Goal: Contribute content

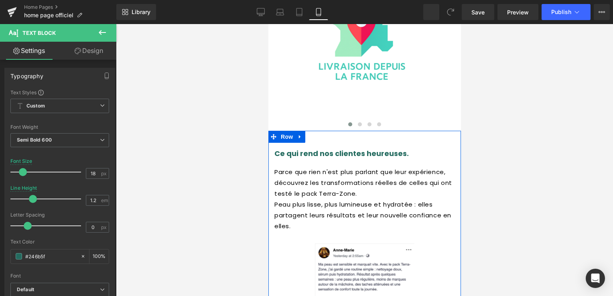
scroll to position [2251, 0]
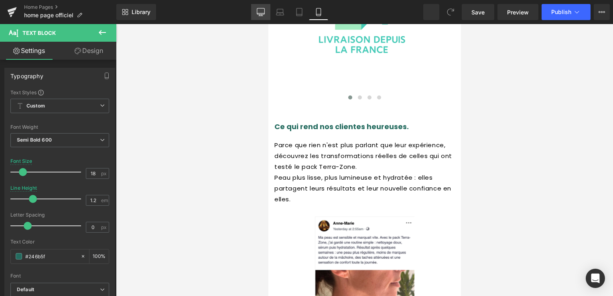
click at [260, 12] on icon at bounding box center [261, 12] width 8 height 8
type input "30"
type input "100"
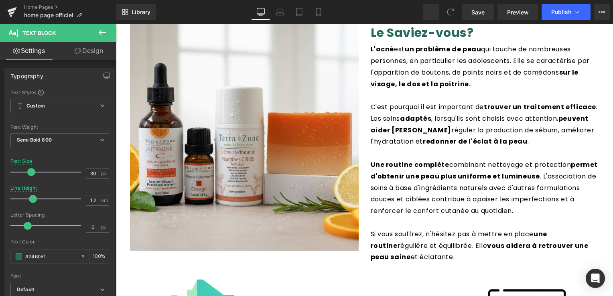
scroll to position [1297, 0]
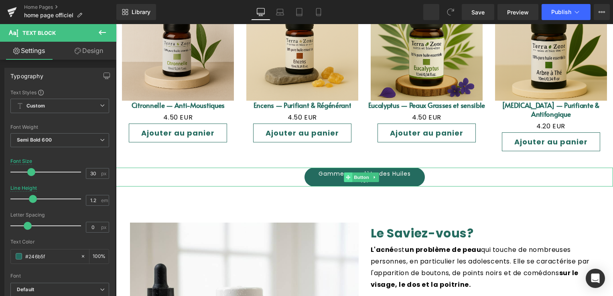
click at [351, 172] on span at bounding box center [348, 177] width 8 height 10
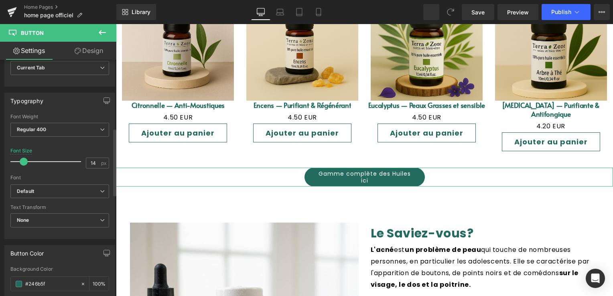
scroll to position [241, 0]
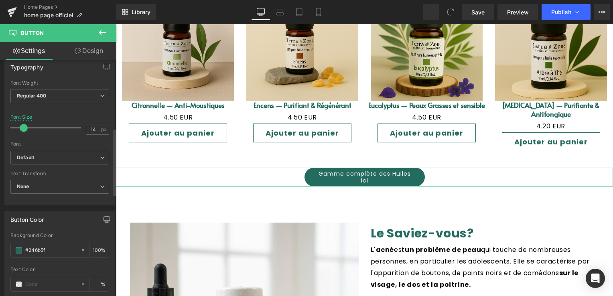
click at [26, 124] on span at bounding box center [24, 128] width 8 height 8
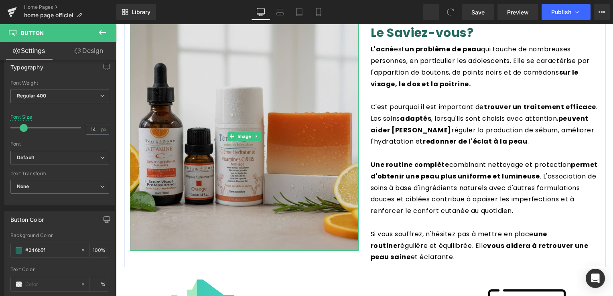
scroll to position [1457, 0]
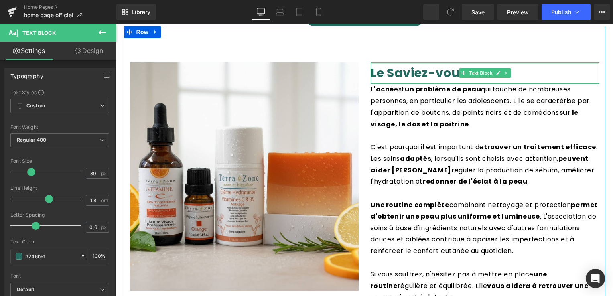
click at [390, 40] on div "Image Le Saviez- vous? Text Block L'acné est un problème de peau qui touche de …" at bounding box center [364, 166] width 481 height 281
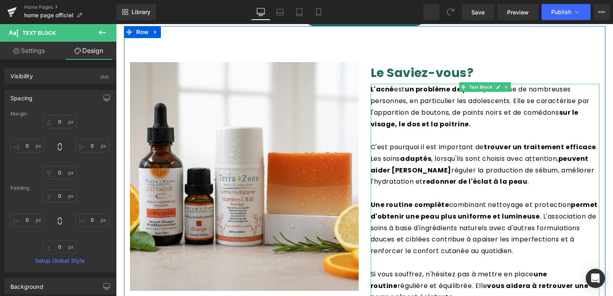
click at [391, 108] on font "sur le visage, le dos et la poitrine." at bounding box center [475, 118] width 208 height 21
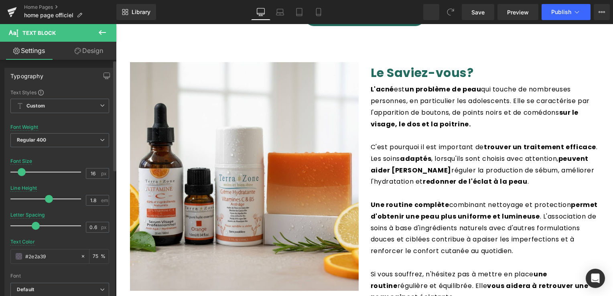
click at [24, 172] on span at bounding box center [22, 172] width 8 height 8
click at [484, 15] on span "Save" at bounding box center [477, 12] width 13 height 8
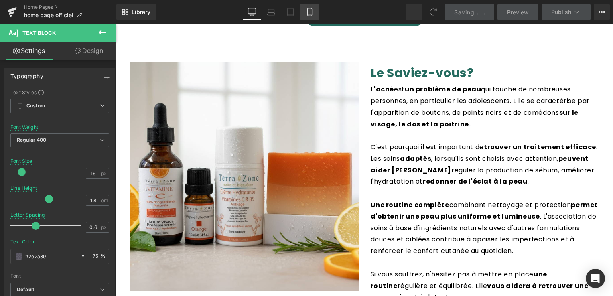
click at [310, 14] on icon at bounding box center [310, 14] width 4 height 0
type input "15"
type input "75"
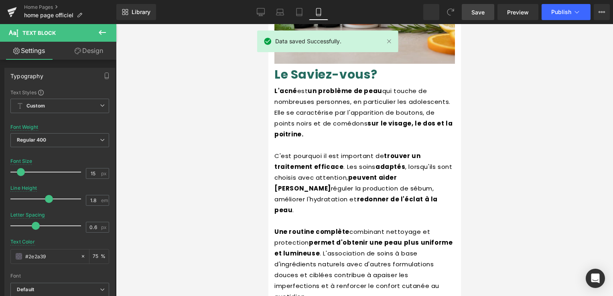
scroll to position [1828, 0]
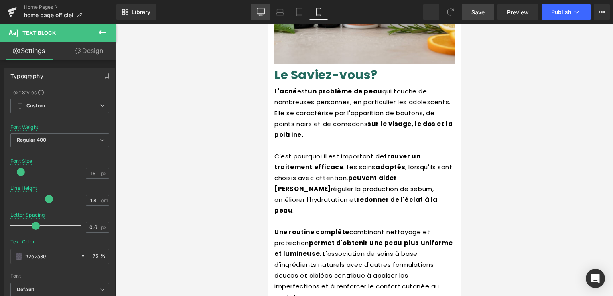
click at [264, 9] on icon at bounding box center [261, 12] width 8 height 8
type input "16"
type input "75"
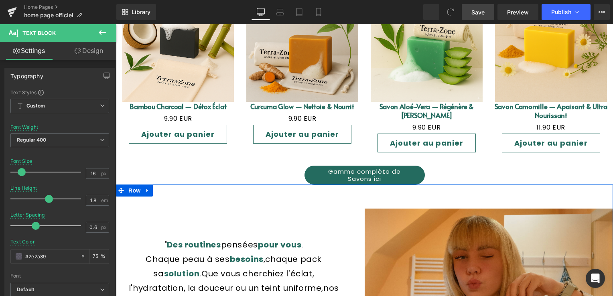
scroll to position [815, 0]
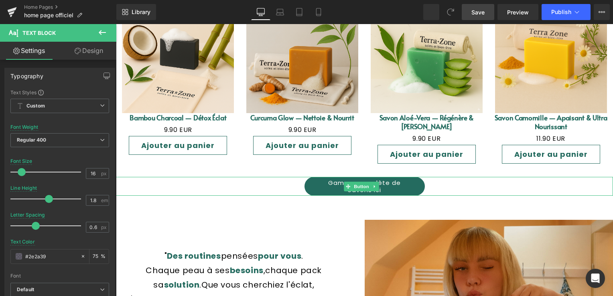
click at [327, 180] on link "Gamme complète de Savons ici" at bounding box center [364, 186] width 120 height 19
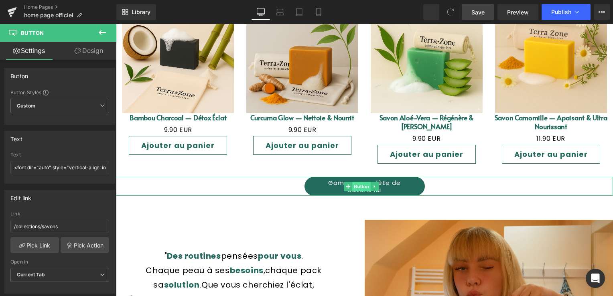
click at [361, 182] on span "Button" at bounding box center [361, 187] width 18 height 10
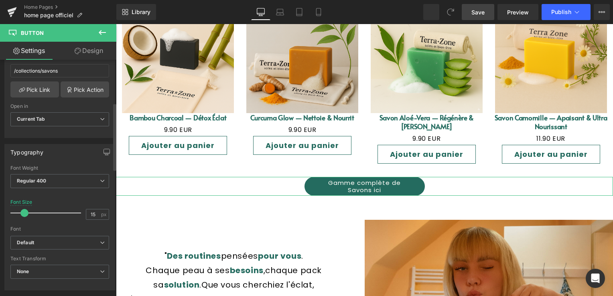
scroll to position [160, 0]
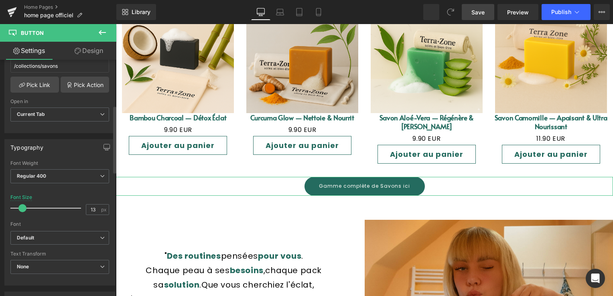
type input "14"
click at [24, 204] on span at bounding box center [24, 208] width 8 height 8
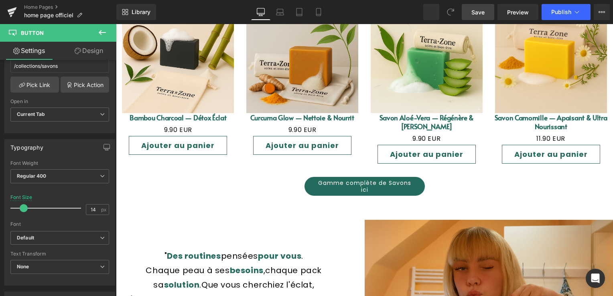
click at [469, 11] on link "Save" at bounding box center [478, 12] width 32 height 16
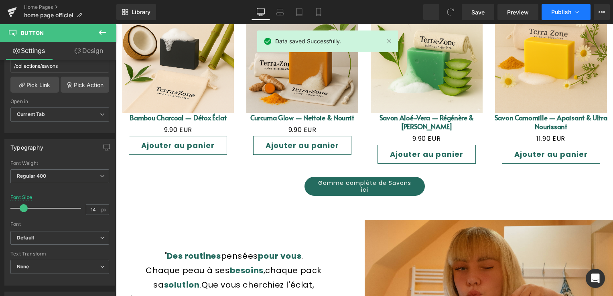
click at [568, 15] on span "Publish" at bounding box center [561, 12] width 20 height 6
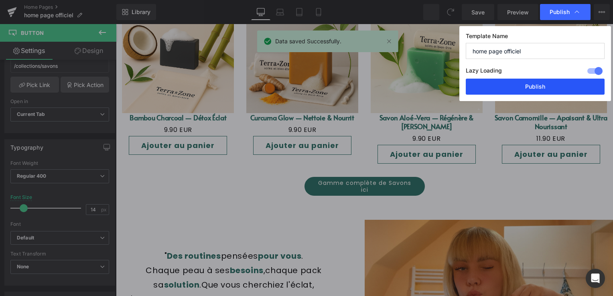
click at [549, 87] on button "Publish" at bounding box center [535, 87] width 139 height 16
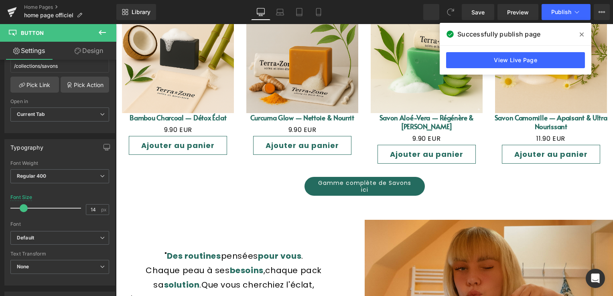
click at [581, 30] on span at bounding box center [581, 34] width 13 height 13
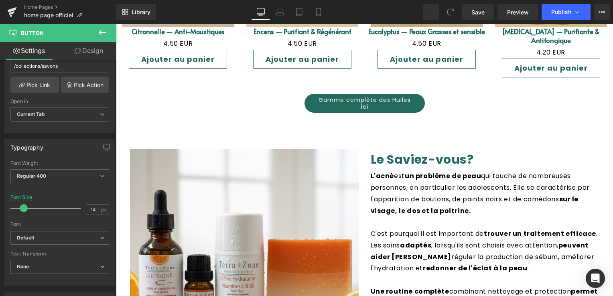
scroll to position [1336, 0]
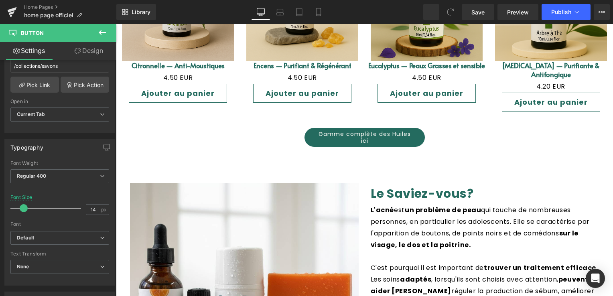
click at [354, 128] on div "Gamme complète des Huiles ici Button" at bounding box center [364, 137] width 497 height 19
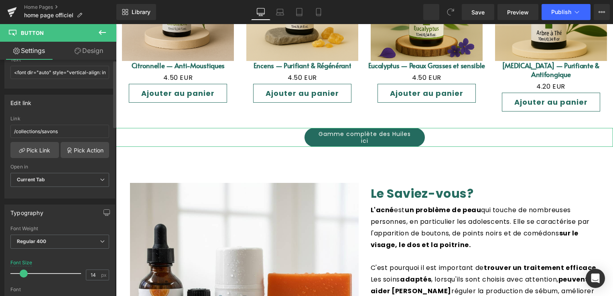
scroll to position [160, 0]
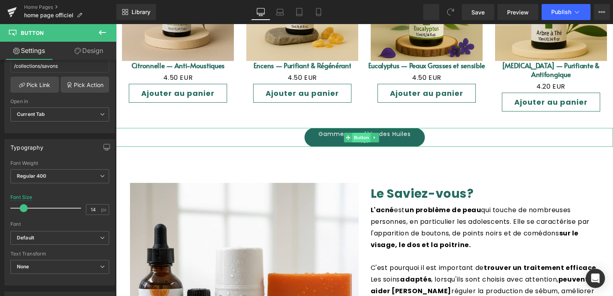
click at [357, 133] on span "Button" at bounding box center [361, 138] width 18 height 10
type input "14"
click at [26, 204] on span at bounding box center [24, 208] width 8 height 8
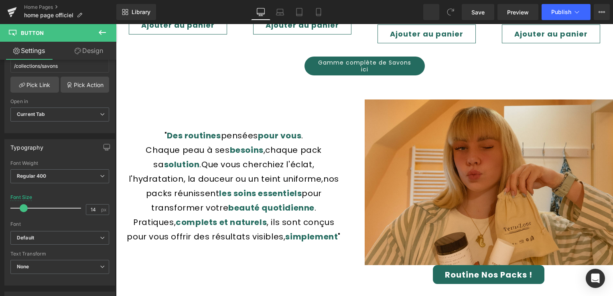
scroll to position [775, 0]
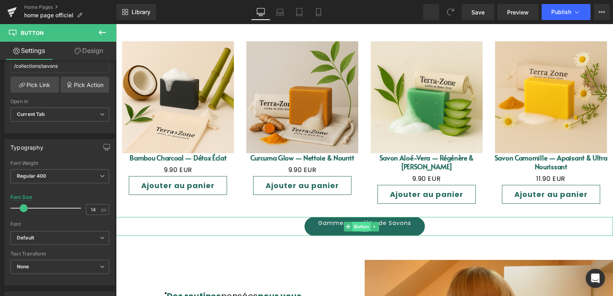
click at [355, 222] on span "Button" at bounding box center [361, 227] width 18 height 10
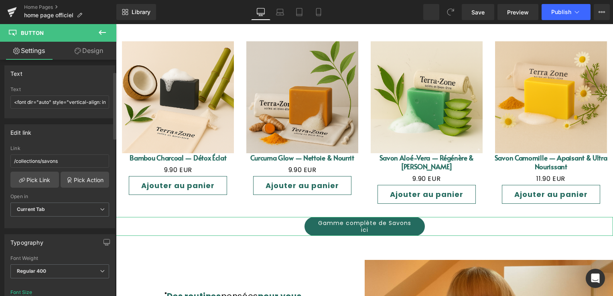
scroll to position [160, 0]
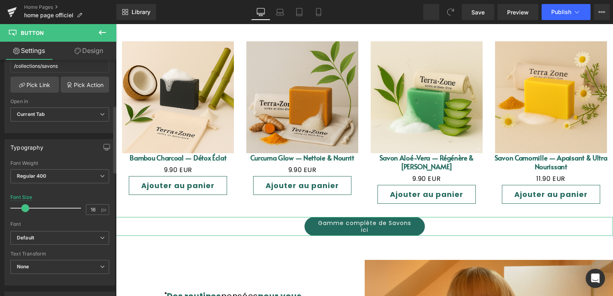
click at [26, 203] on div at bounding box center [47, 208] width 67 height 16
drag, startPoint x: 26, startPoint y: 203, endPoint x: 27, endPoint y: 209, distance: 6.2
click at [23, 203] on div at bounding box center [47, 208] width 67 height 16
click at [53, 222] on div "Font" at bounding box center [59, 224] width 99 height 6
click at [26, 204] on span at bounding box center [24, 208] width 8 height 8
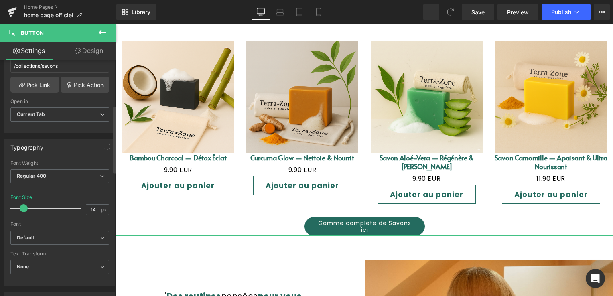
click at [59, 223] on div "Font" at bounding box center [59, 224] width 99 height 6
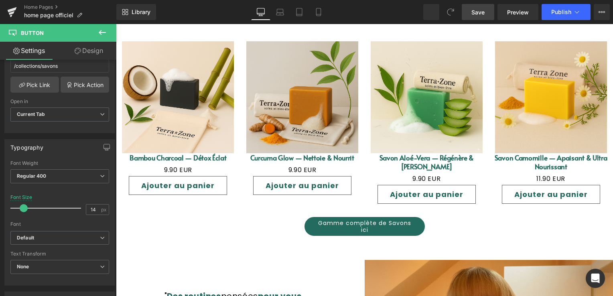
click at [476, 15] on span "Save" at bounding box center [477, 12] width 13 height 8
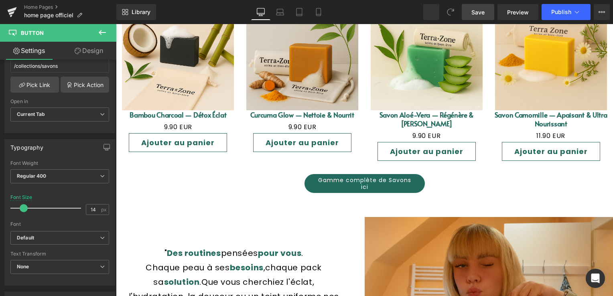
scroll to position [815, 0]
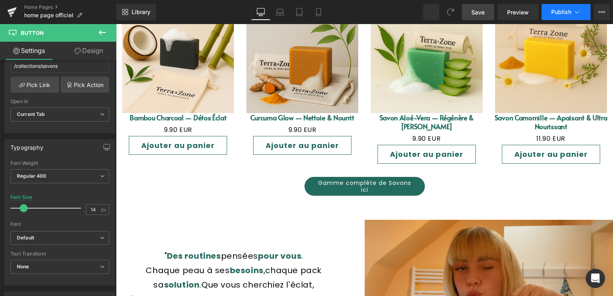
click at [567, 11] on span "Publish" at bounding box center [561, 12] width 20 height 6
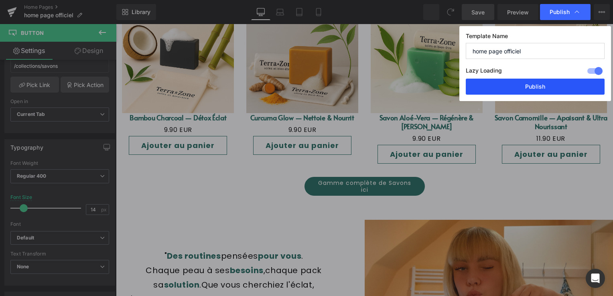
click at [523, 85] on button "Publish" at bounding box center [535, 87] width 139 height 16
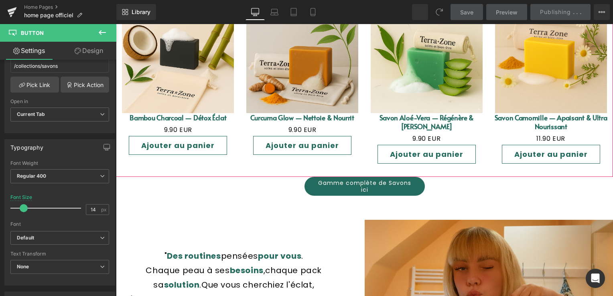
scroll to position [855, 0]
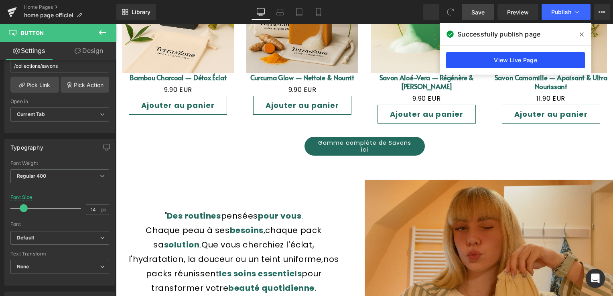
click at [525, 53] on link "View Live Page" at bounding box center [515, 60] width 139 height 16
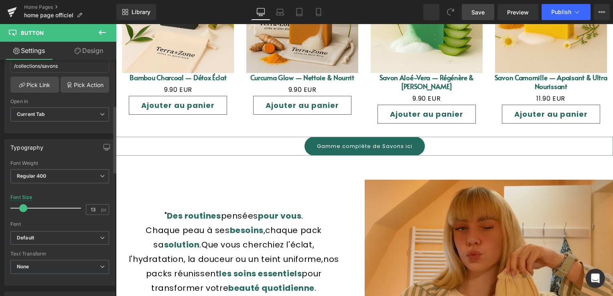
click at [23, 204] on span at bounding box center [23, 208] width 8 height 8
click at [478, 13] on span "Save" at bounding box center [477, 12] width 13 height 8
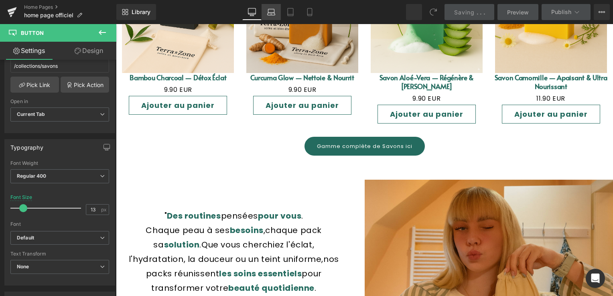
click at [274, 11] on icon at bounding box center [271, 12] width 8 height 8
type input "15"
type input "100"
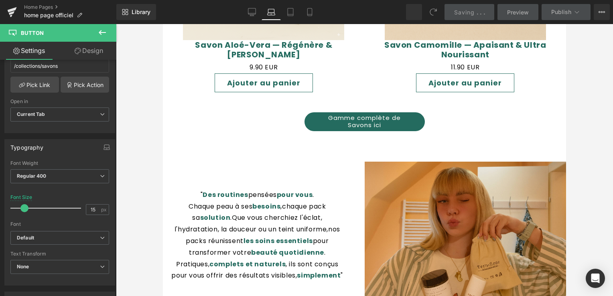
scroll to position [1094, 0]
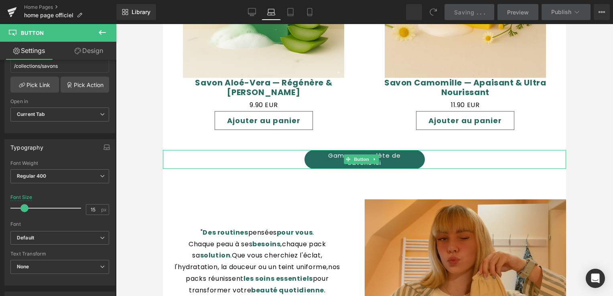
click at [358, 150] on div "Gamme complète de Savons ici Button" at bounding box center [364, 159] width 403 height 19
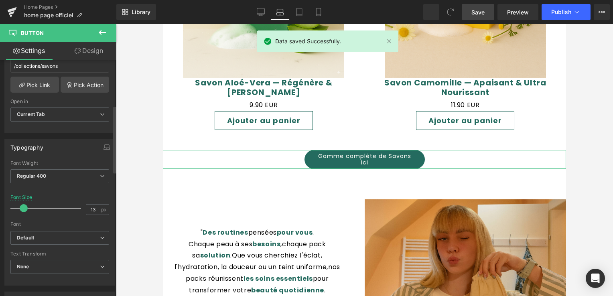
click at [22, 206] on span at bounding box center [24, 208] width 8 height 8
click at [23, 206] on span at bounding box center [23, 208] width 8 height 8
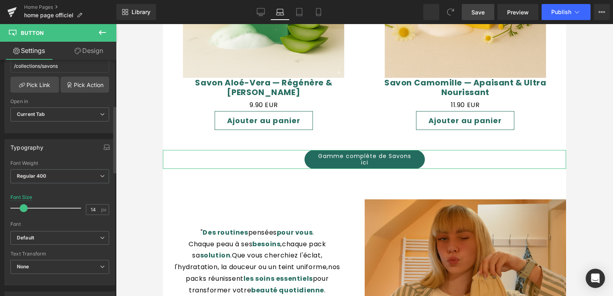
click at [24, 206] on span at bounding box center [24, 208] width 8 height 8
click at [265, 10] on link "Desktop" at bounding box center [260, 12] width 19 height 16
type input "13"
type input "100"
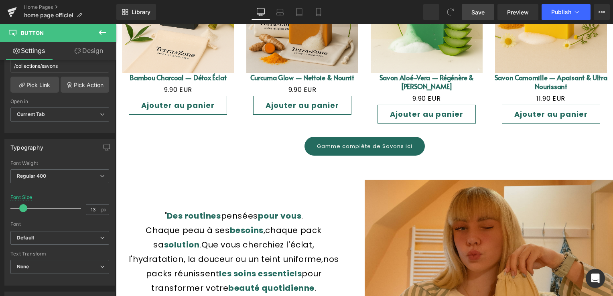
scroll to position [855, 0]
click at [339, 140] on link "Gamme complète de Savons ici" at bounding box center [364, 146] width 120 height 19
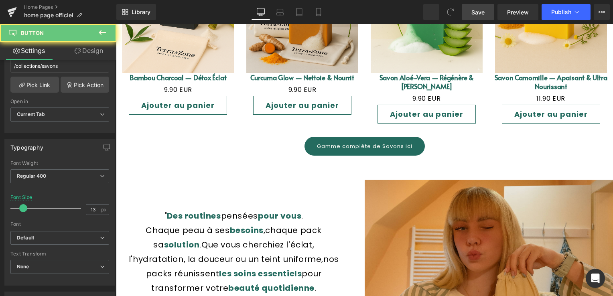
click at [339, 140] on link "Gamme complète de Savons ici" at bounding box center [364, 146] width 120 height 19
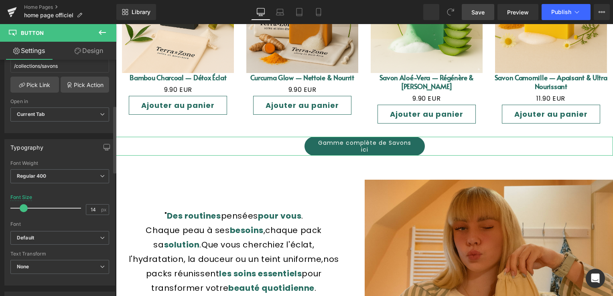
click at [25, 204] on span at bounding box center [24, 208] width 8 height 8
click at [480, 9] on span "Save" at bounding box center [477, 12] width 13 height 8
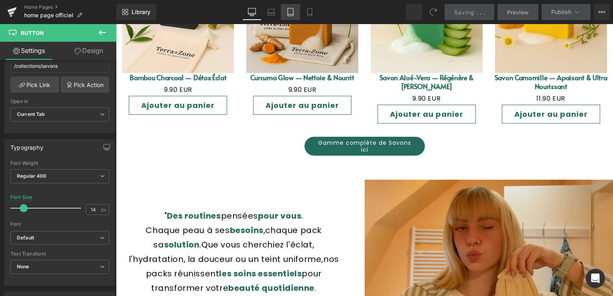
click at [290, 10] on icon at bounding box center [290, 12] width 8 height 8
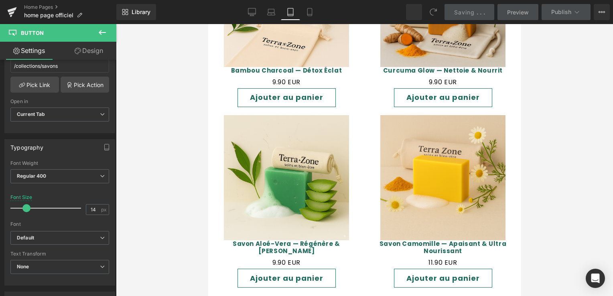
type input "18"
type input "100"
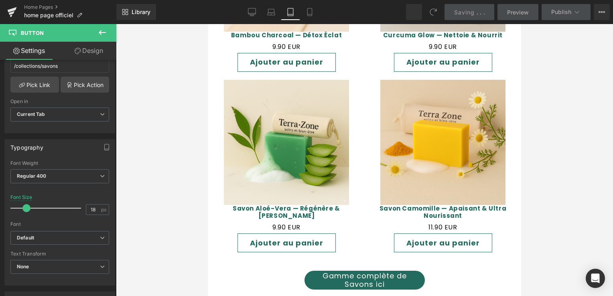
scroll to position [890, 0]
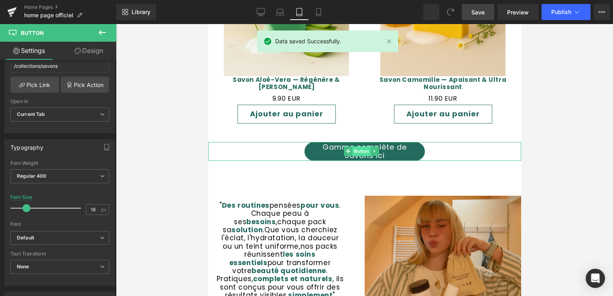
click at [355, 146] on span "Button" at bounding box center [361, 151] width 18 height 10
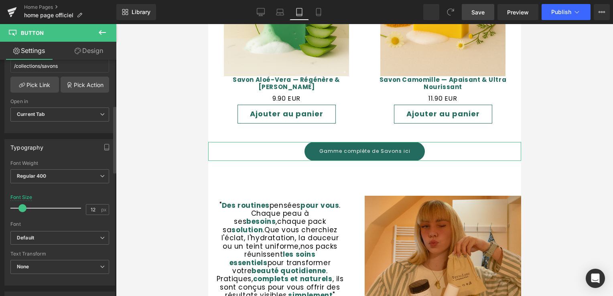
type input "14"
click at [25, 205] on span at bounding box center [24, 208] width 8 height 8
drag, startPoint x: 484, startPoint y: 14, endPoint x: 106, endPoint y: 42, distance: 379.2
click at [484, 14] on span "Save" at bounding box center [477, 12] width 13 height 8
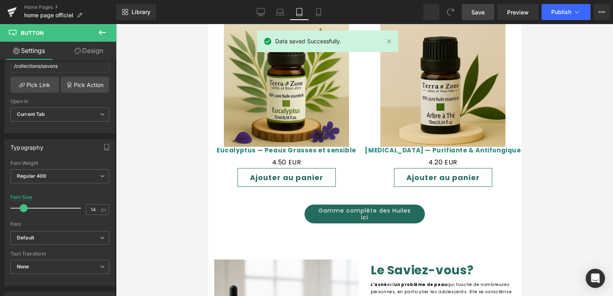
scroll to position [1492, 0]
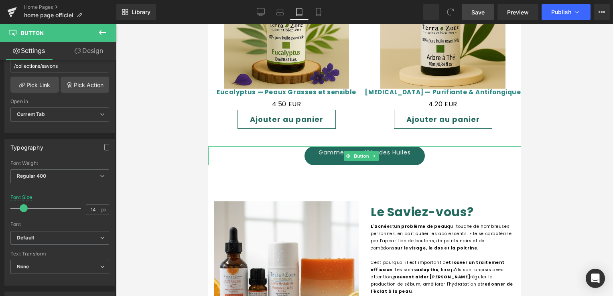
click at [340, 146] on link "Gamme complète des Huiles ici" at bounding box center [364, 155] width 120 height 19
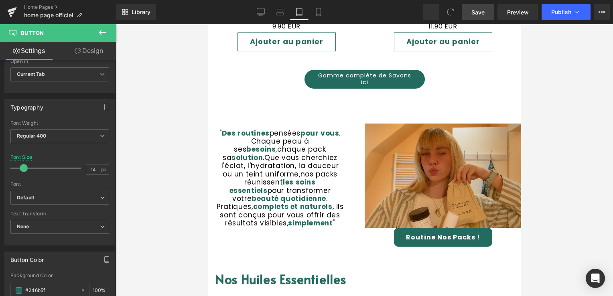
scroll to position [890, 0]
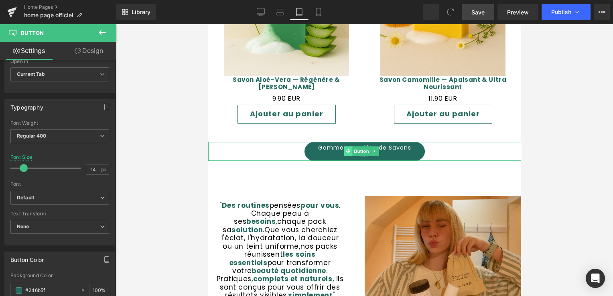
click at [347, 149] on icon at bounding box center [348, 151] width 4 height 4
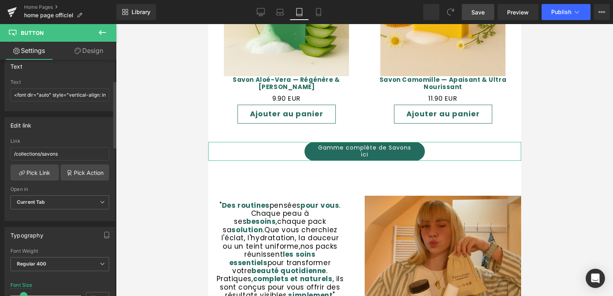
scroll to position [160, 0]
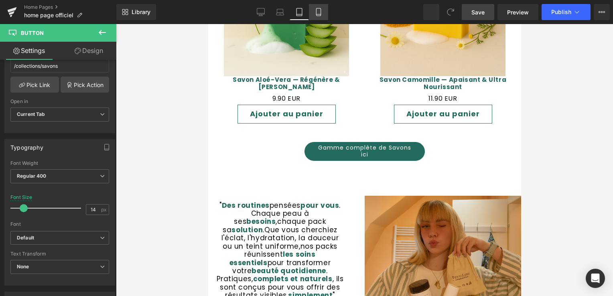
click at [314, 15] on icon at bounding box center [318, 12] width 8 height 8
type input "15"
type input "100"
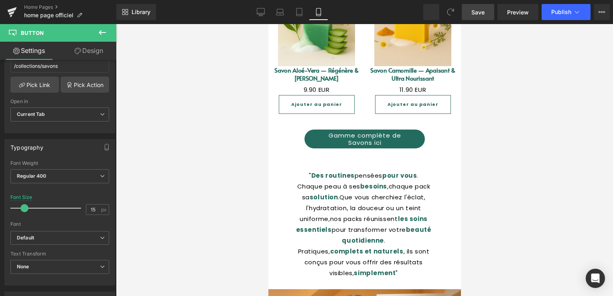
scroll to position [908, 0]
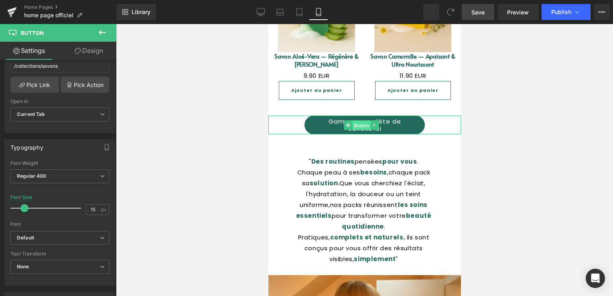
click at [355, 130] on span "Button" at bounding box center [361, 126] width 18 height 10
click at [26, 206] on span at bounding box center [24, 208] width 8 height 8
type input "13"
click at [25, 206] on span at bounding box center [23, 208] width 8 height 8
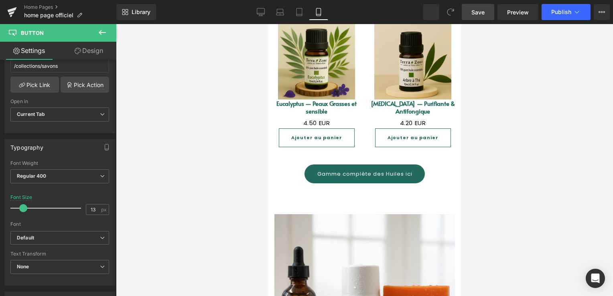
scroll to position [1509, 0]
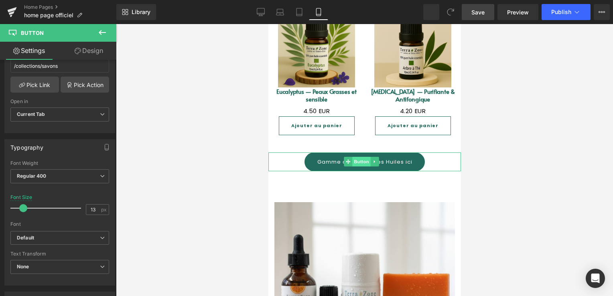
click at [354, 157] on span "Button" at bounding box center [361, 162] width 18 height 10
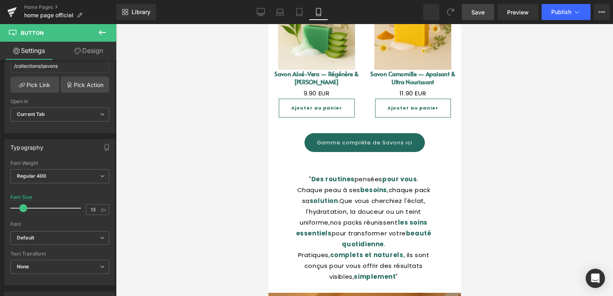
scroll to position [867, 0]
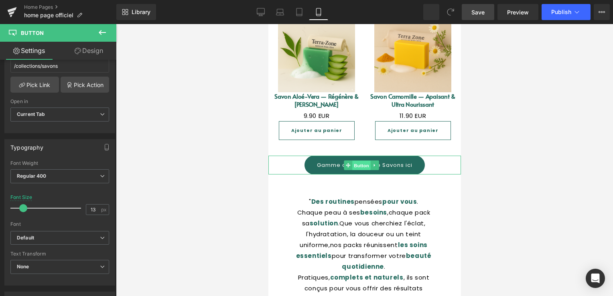
drag, startPoint x: 358, startPoint y: 178, endPoint x: 389, endPoint y: 213, distance: 47.1
click at [357, 170] on span "Button" at bounding box center [361, 166] width 18 height 10
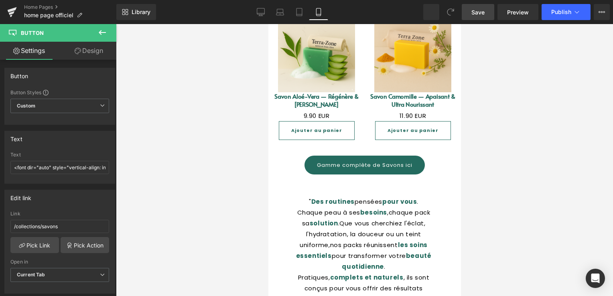
drag, startPoint x: 487, startPoint y: 14, endPoint x: 553, endPoint y: 20, distance: 66.4
click at [486, 14] on link "Save" at bounding box center [478, 12] width 32 height 16
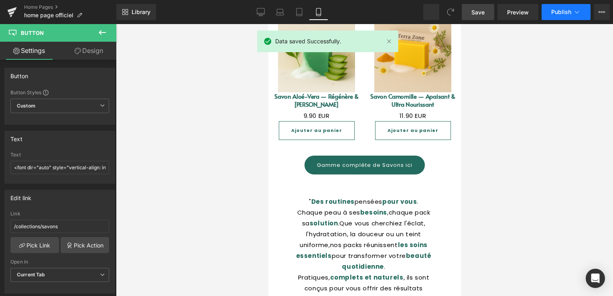
click at [556, 17] on button "Publish" at bounding box center [565, 12] width 49 height 16
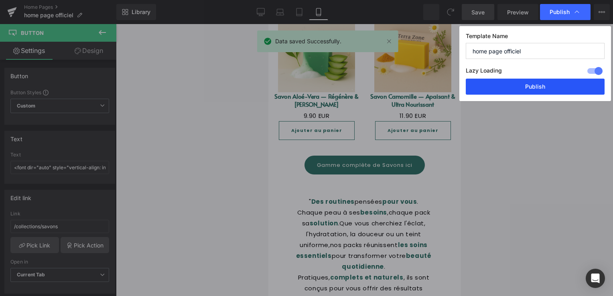
drag, startPoint x: 538, startPoint y: 84, endPoint x: 156, endPoint y: 65, distance: 382.3
click at [538, 84] on button "Publish" at bounding box center [535, 87] width 139 height 16
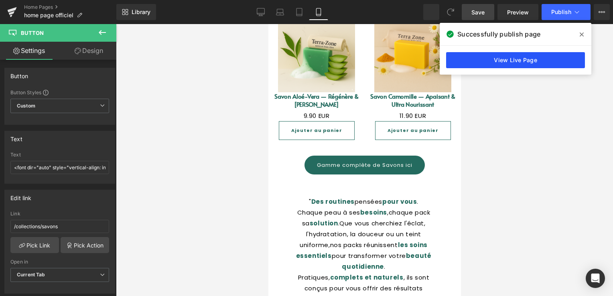
click at [538, 59] on link "View Live Page" at bounding box center [515, 60] width 139 height 16
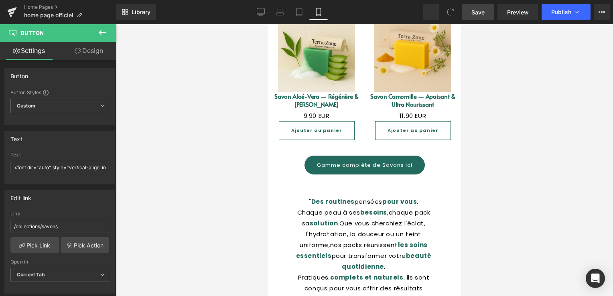
click at [464, 18] on link "Save" at bounding box center [478, 12] width 32 height 16
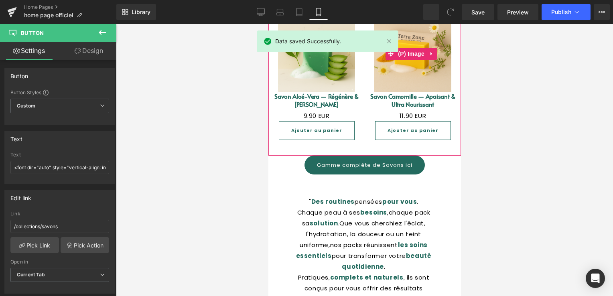
click at [411, 83] on img at bounding box center [412, 53] width 77 height 77
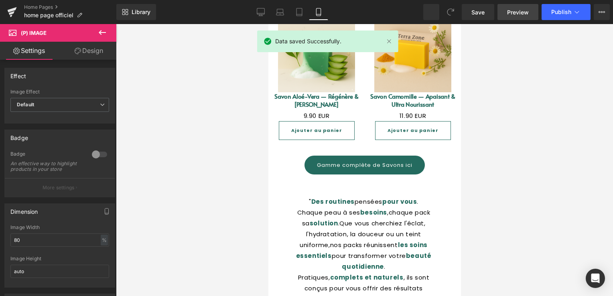
click at [507, 15] on span "Preview" at bounding box center [518, 12] width 22 height 8
